Goal: Transaction & Acquisition: Purchase product/service

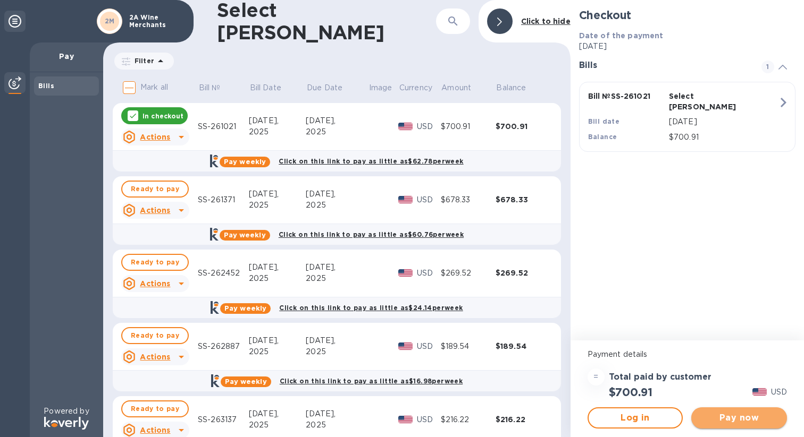
click at [739, 417] on span "Pay now" at bounding box center [739, 418] width 79 height 13
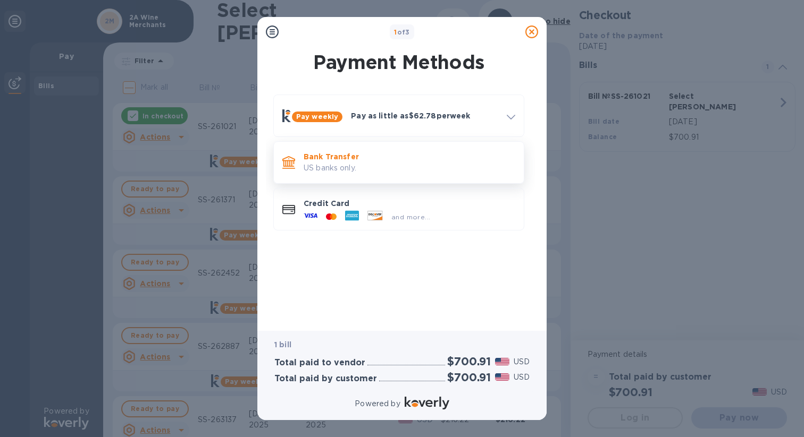
click at [438, 168] on p "US banks only." at bounding box center [410, 168] width 212 height 11
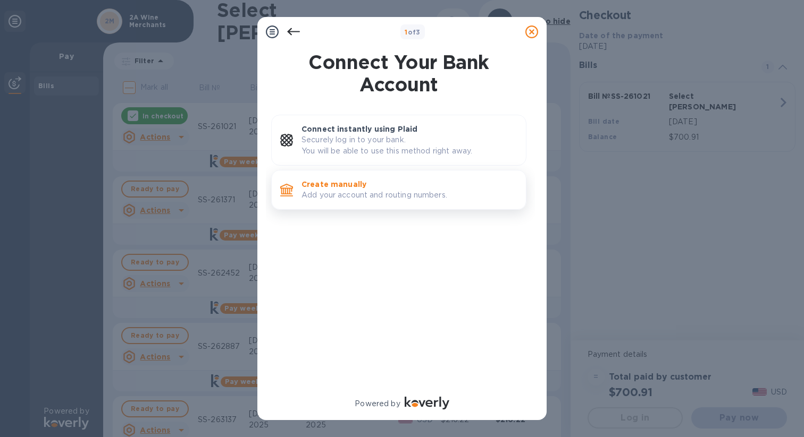
click at [422, 180] on p "Create manually" at bounding box center [409, 184] width 216 height 11
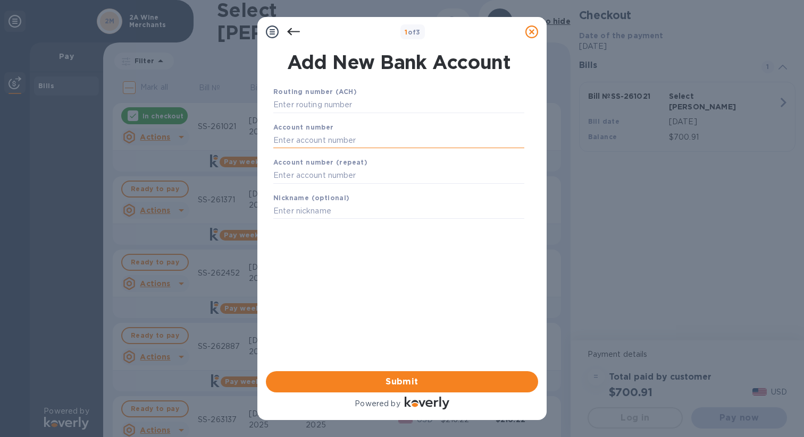
click at [394, 141] on input "text" at bounding box center [398, 140] width 251 height 16
type input "609918203"
click at [340, 178] on input "text" at bounding box center [398, 176] width 251 height 16
type input "609918203"
click at [322, 105] on input "text" at bounding box center [398, 105] width 251 height 16
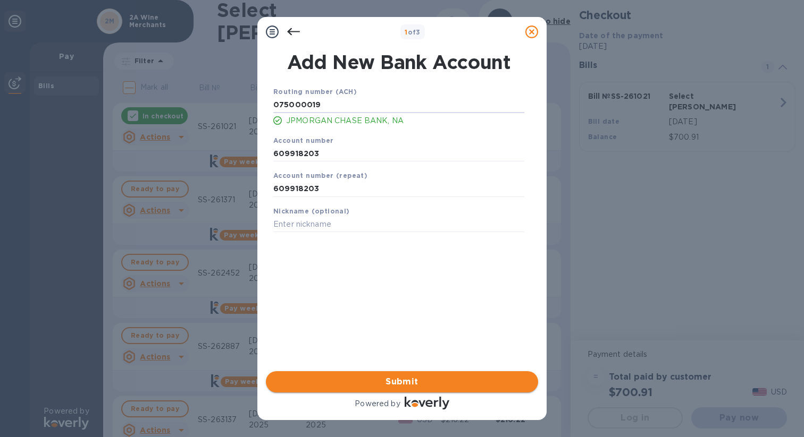
type input "075000019"
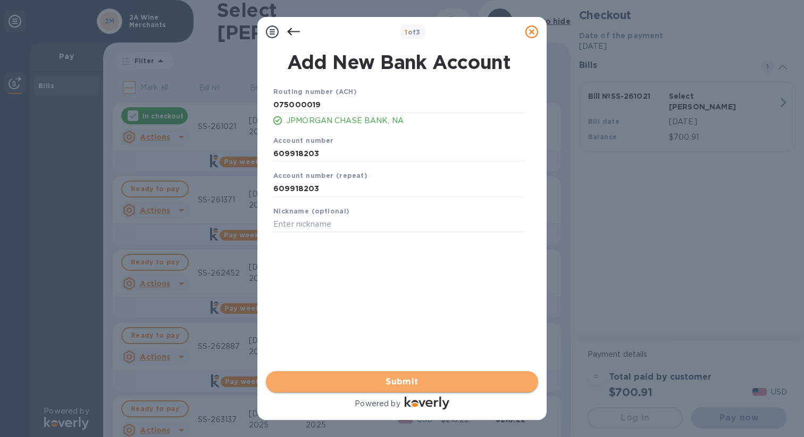
click at [403, 378] on span "Submit" at bounding box center [401, 382] width 255 height 13
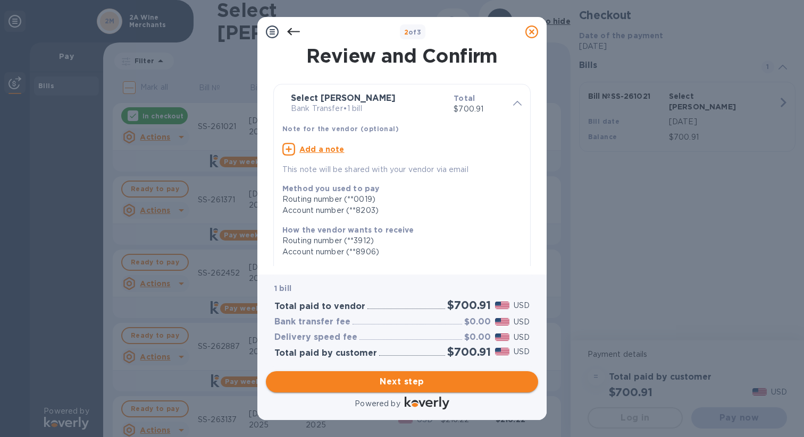
click at [414, 386] on span "Next step" at bounding box center [401, 382] width 255 height 13
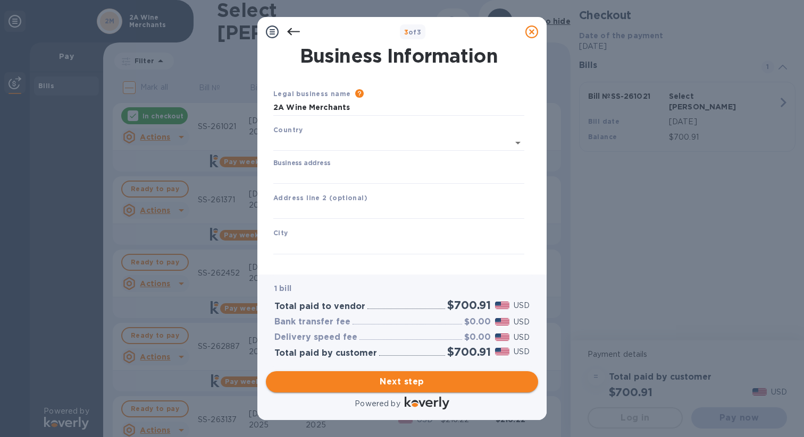
type input "[GEOGRAPHIC_DATA]"
click at [369, 172] on input "Business address" at bounding box center [398, 174] width 251 height 16
type input "[STREET_ADDRESS]"
click at [342, 247] on input "text" at bounding box center [398, 245] width 251 height 16
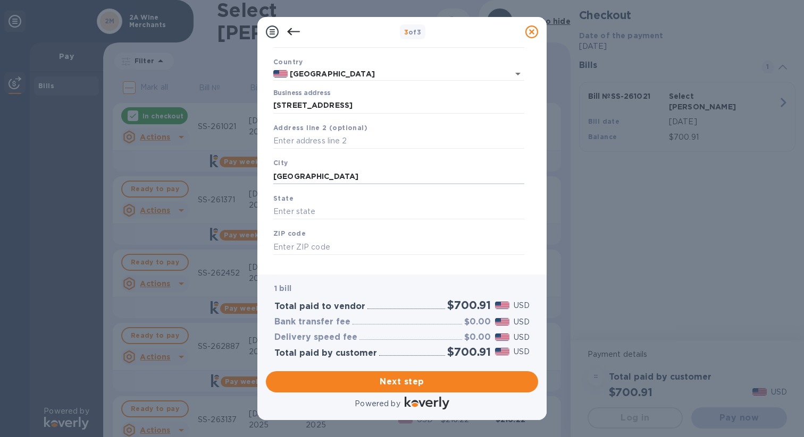
scroll to position [77, 0]
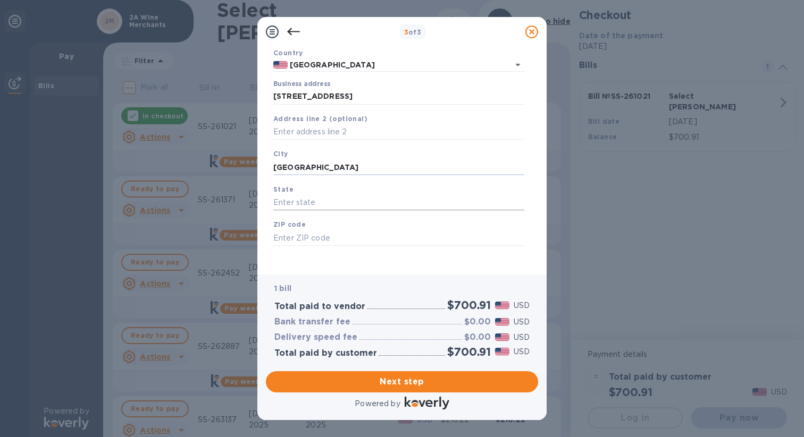
type input "[GEOGRAPHIC_DATA]"
click at [335, 211] on input "text" at bounding box center [398, 203] width 251 height 16
type input "WI"
click at [323, 245] on input "text" at bounding box center [398, 238] width 251 height 16
type input "53202"
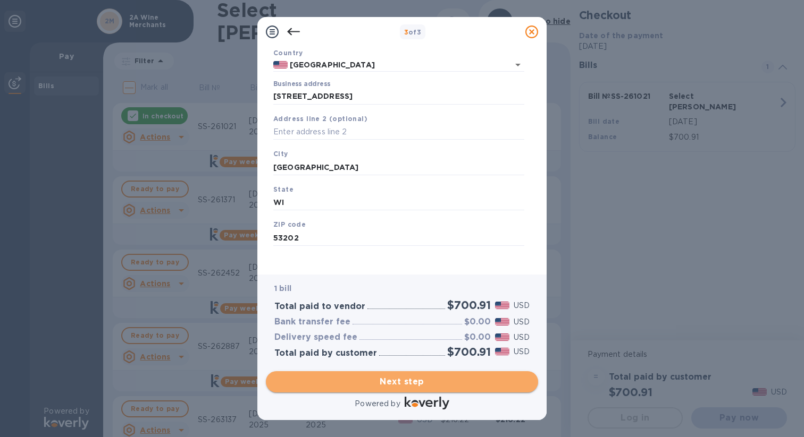
click at [389, 383] on span "Next step" at bounding box center [401, 382] width 255 height 13
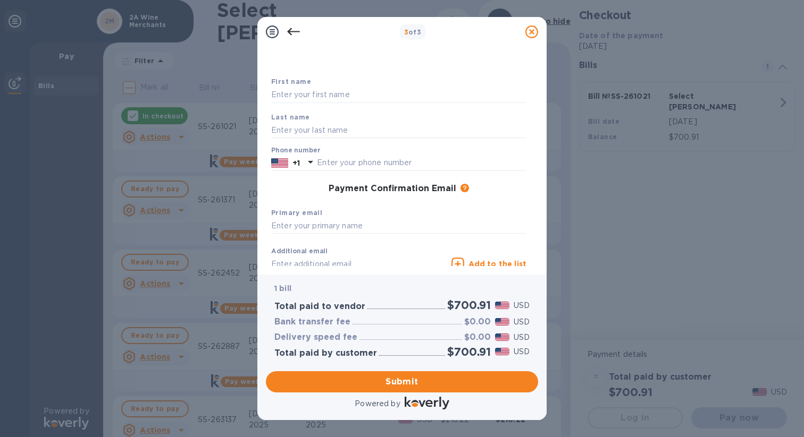
scroll to position [0, 0]
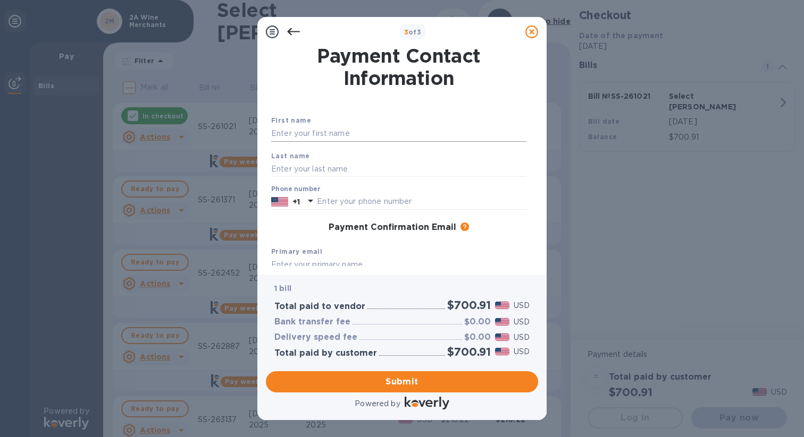
click at [381, 136] on input "text" at bounding box center [398, 134] width 255 height 16
type input "[PERSON_NAME]"
type input "7737449463"
type input "[PERSON_NAME][EMAIL_ADDRESS][DOMAIN_NAME]"
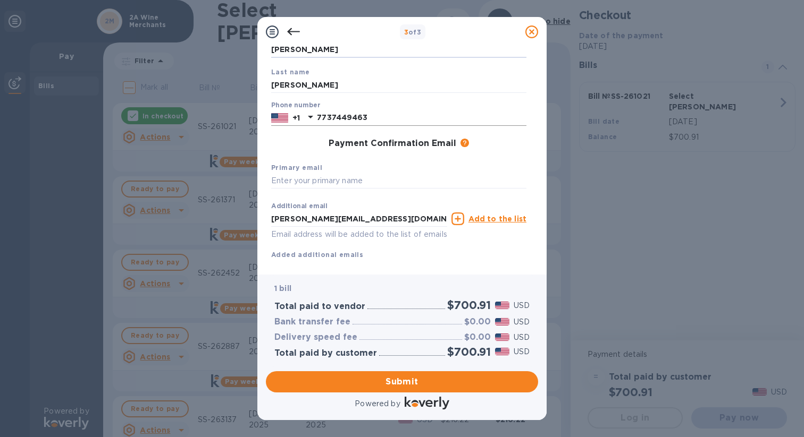
scroll to position [114, 0]
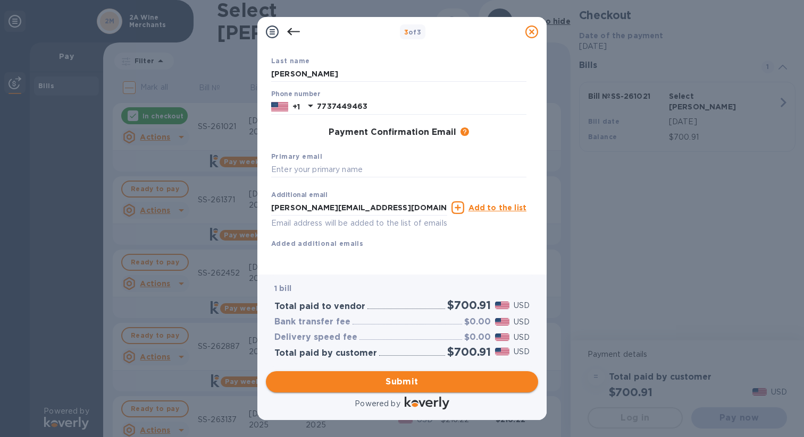
click at [418, 380] on span "Submit" at bounding box center [401, 382] width 255 height 13
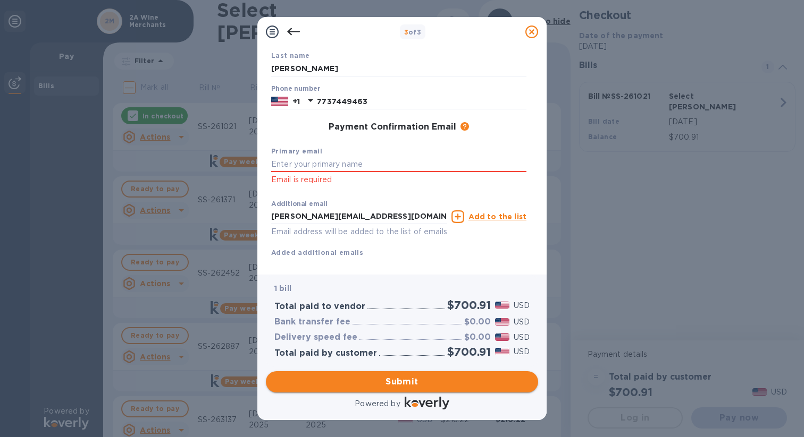
scroll to position [128, 0]
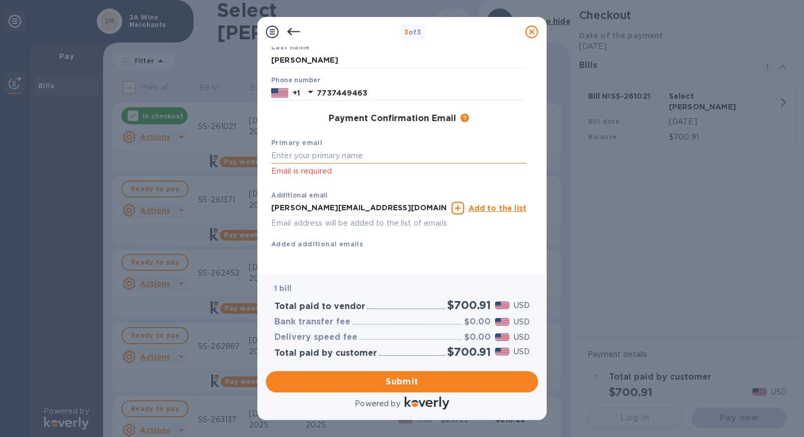
click at [334, 154] on input "text" at bounding box center [398, 156] width 255 height 16
type input "[PERSON_NAME][EMAIL_ADDRESS][DOMAIN_NAME]"
click at [390, 384] on span "Submit" at bounding box center [401, 382] width 255 height 13
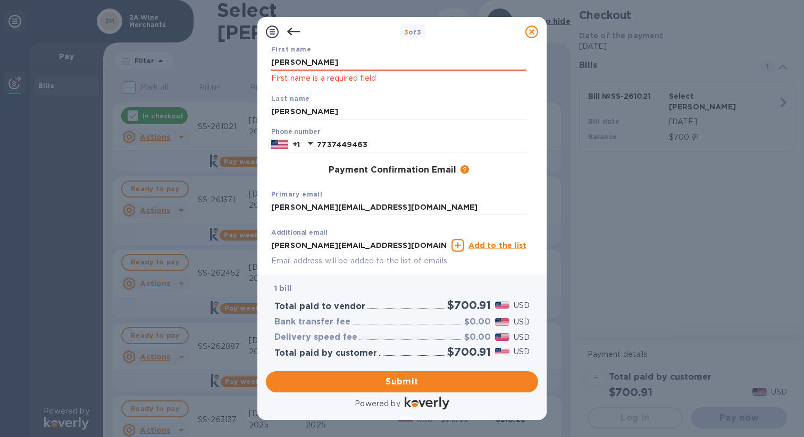
scroll to position [0, 0]
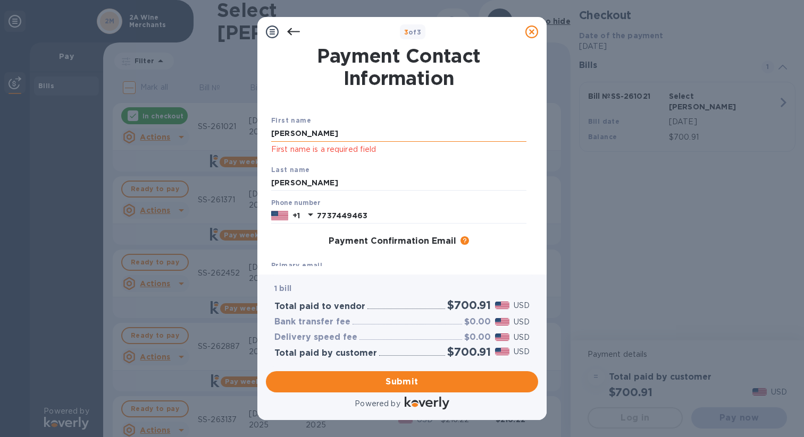
click at [377, 138] on input "[PERSON_NAME]" at bounding box center [398, 134] width 255 height 16
click at [440, 169] on div "Last name [PERSON_NAME]" at bounding box center [399, 178] width 264 height 36
click at [374, 136] on input "[PERSON_NAME]" at bounding box center [398, 134] width 255 height 16
type input "[PERSON_NAME]"
click at [460, 163] on div "Last name [PERSON_NAME]" at bounding box center [399, 178] width 264 height 36
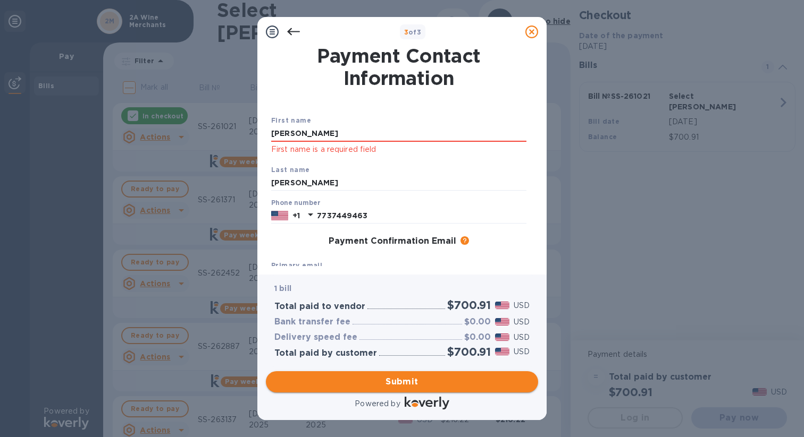
click at [425, 377] on button "Submit" at bounding box center [402, 382] width 272 height 21
